Goal: Task Accomplishment & Management: Manage account settings

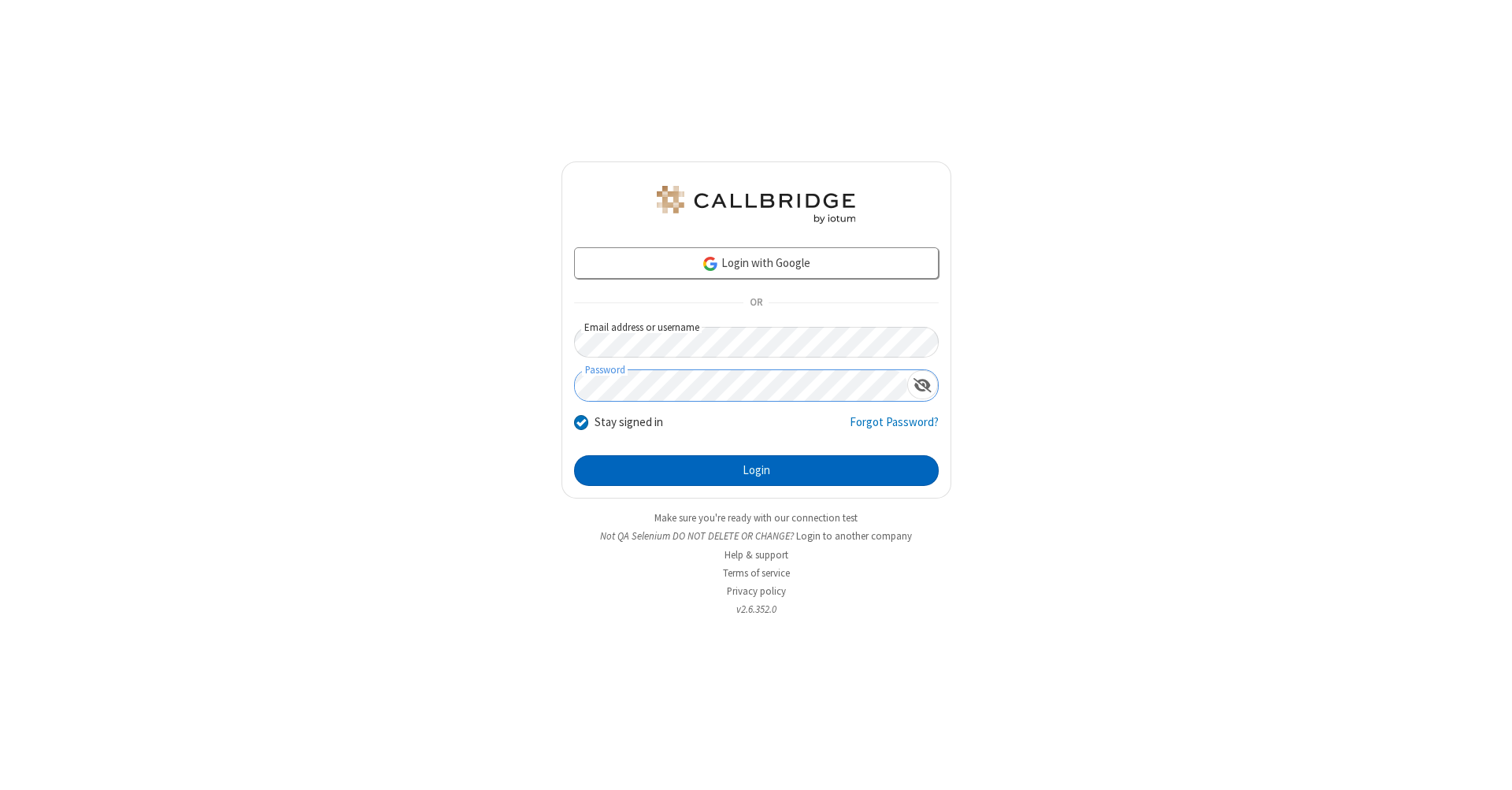
click at [756, 471] on button "Login" at bounding box center [756, 470] width 365 height 31
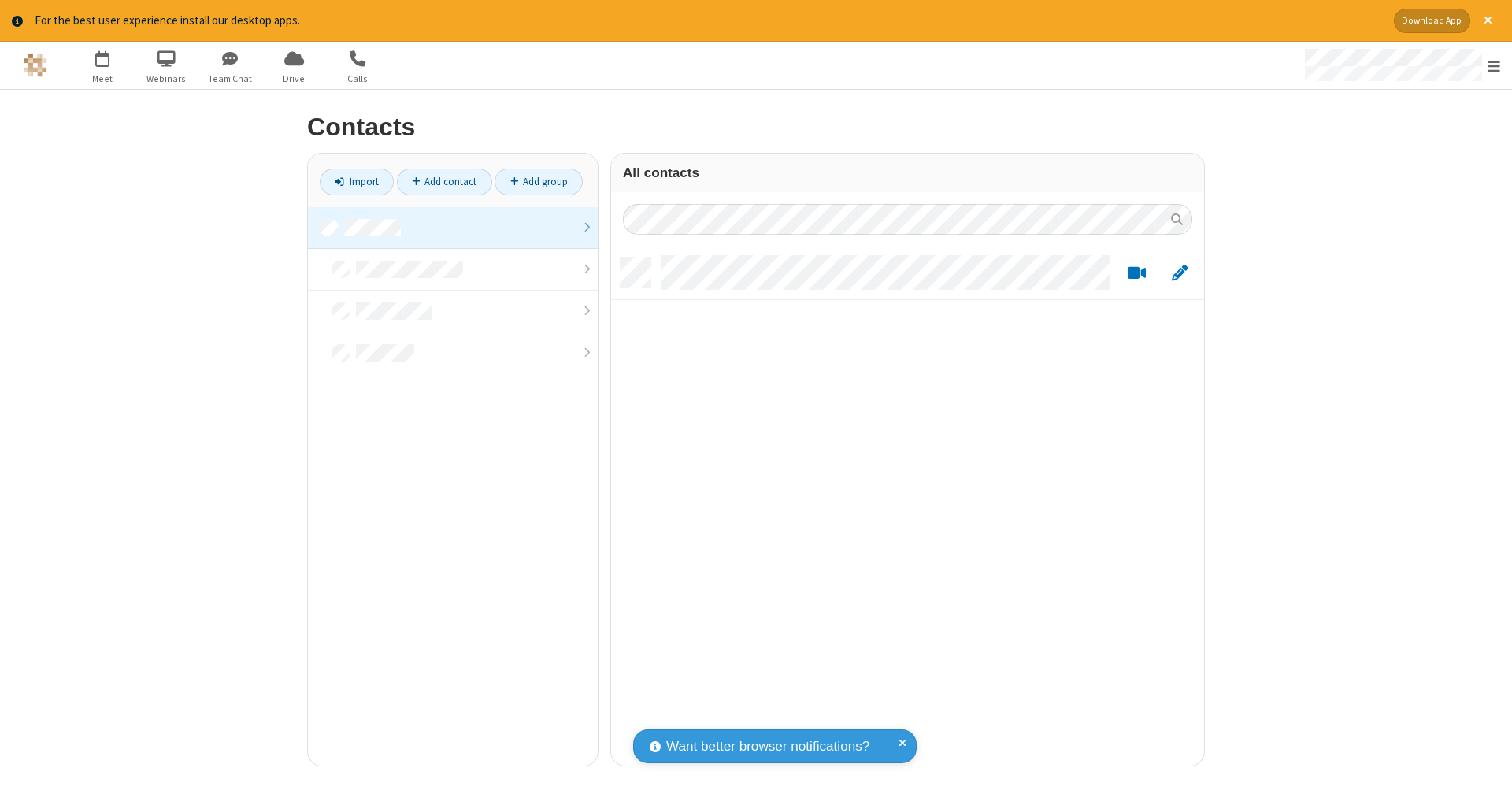
scroll to position [507, 581]
click at [453, 227] on link at bounding box center [453, 227] width 290 height 42
click at [444, 181] on link "Add contact" at bounding box center [445, 182] width 96 height 26
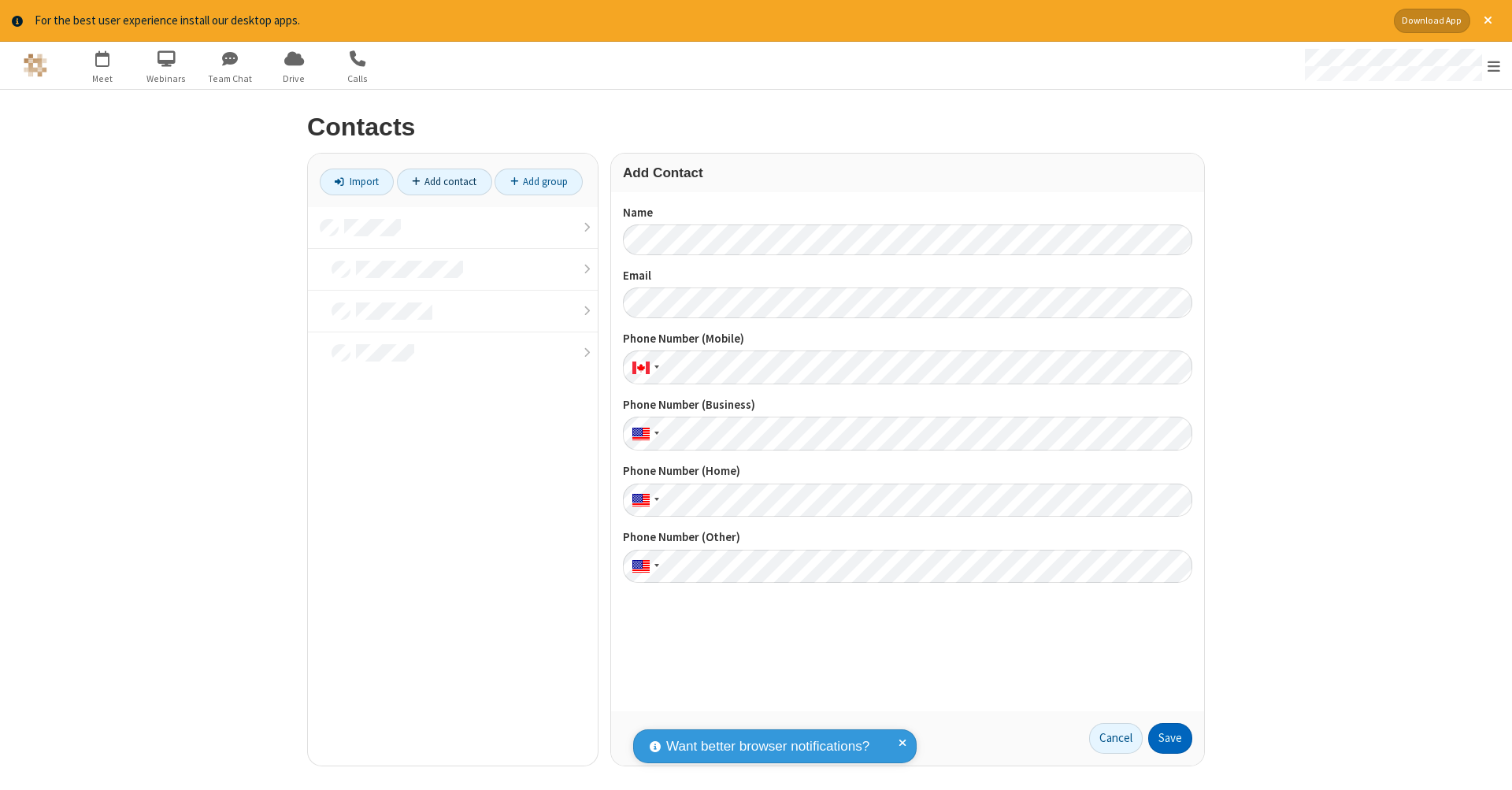
click at [1170, 738] on button "Save" at bounding box center [1171, 738] width 44 height 31
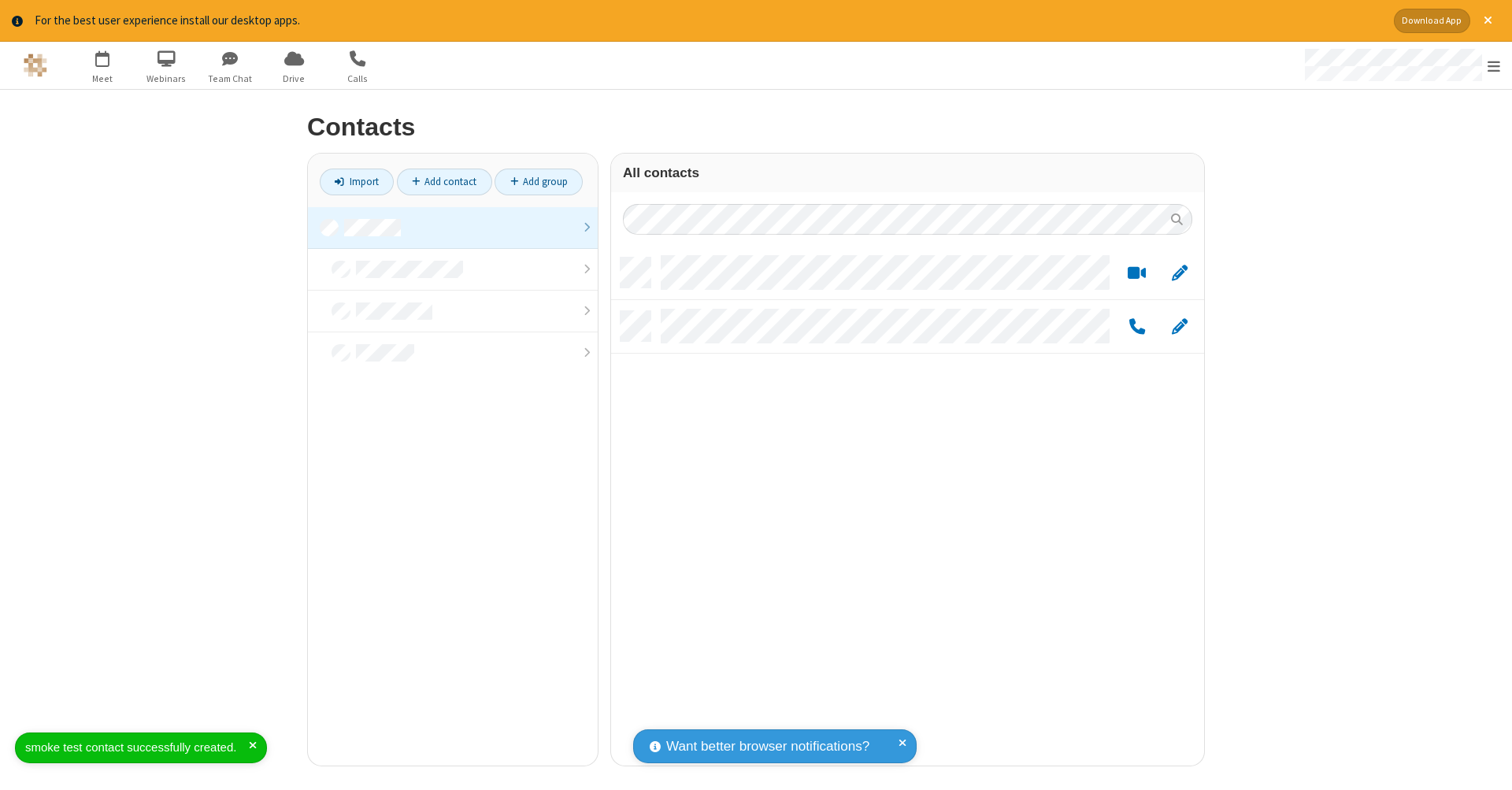
scroll to position [507, 581]
